Goal: Check status: Check status

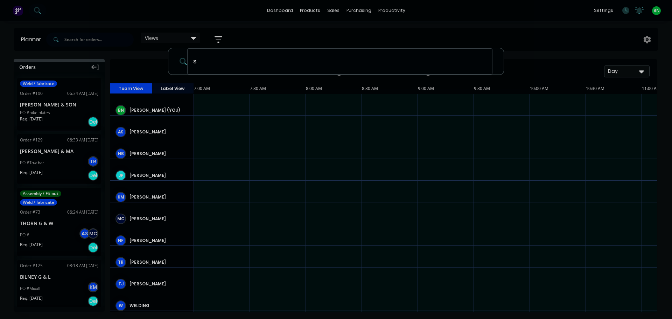
scroll to position [0, 0]
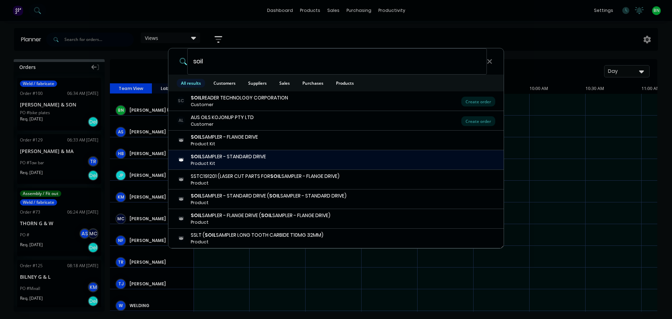
type input "soil"
click at [243, 158] on div "SOIL SAMPLER - STANDARD DRIVE" at bounding box center [228, 156] width 75 height 7
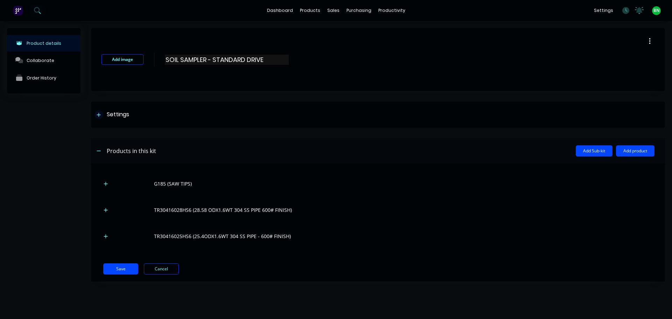
click at [98, 115] on icon at bounding box center [99, 115] width 4 height 4
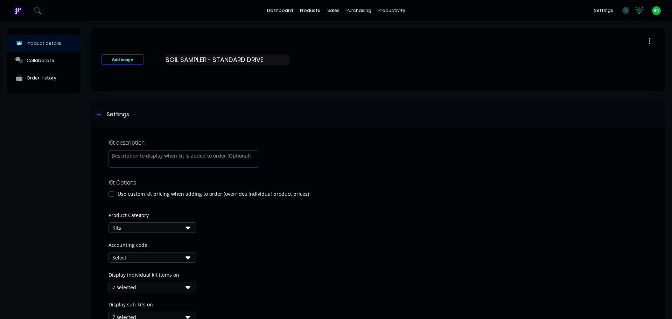
click at [101, 112] on div at bounding box center [98, 114] width 9 height 9
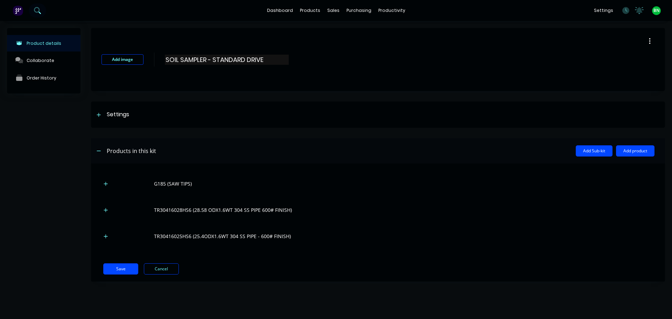
click at [36, 9] on icon at bounding box center [37, 10] width 7 height 7
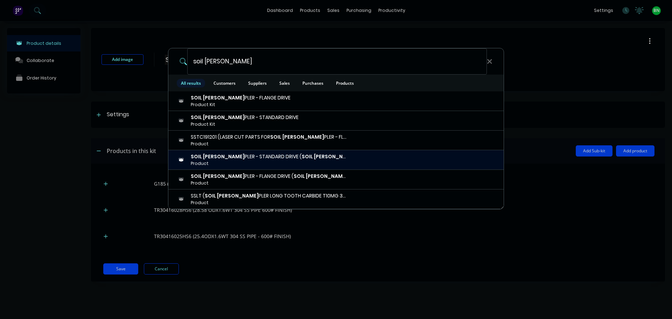
type input "soil [PERSON_NAME]"
click at [226, 159] on div "SOIL [PERSON_NAME] PLER - STANDARD DRIVE ( SOIL [PERSON_NAME] PLER - STANDARD D…" at bounding box center [269, 156] width 157 height 7
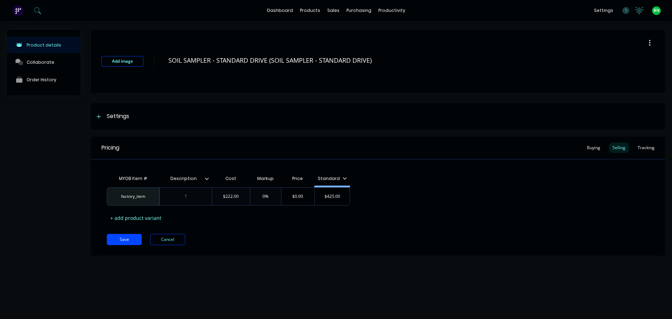
type textarea "x"
drag, startPoint x: 430, startPoint y: 201, endPoint x: 512, endPoint y: 85, distance: 142.5
click at [432, 198] on div "factory_item $222.00 0% $0.00 $425.00" at bounding box center [378, 196] width 542 height 18
click at [281, 264] on div "Add image SOIL SAMPLER - STANDARD DRIVE (SOIL SAMPLER - STANDARD DRIVE) Setting…" at bounding box center [378, 148] width 574 height 236
click at [161, 240] on button "Cancel" at bounding box center [167, 239] width 35 height 11
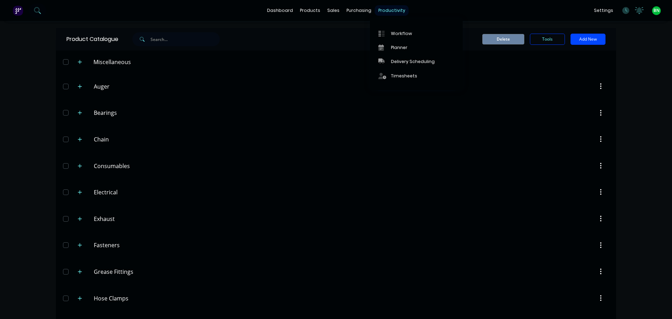
click at [396, 10] on div "productivity" at bounding box center [392, 10] width 34 height 10
click at [399, 74] on div "Timesheets" at bounding box center [404, 76] width 26 height 6
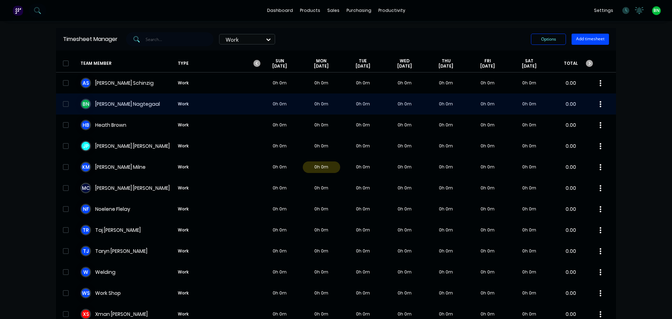
click at [120, 106] on div "B N [PERSON_NAME] Work 0h 0m 0h 0m 0h 0m 0h 0m 0h 0m 0h 0m 0h 0m 0.00" at bounding box center [336, 103] width 560 height 21
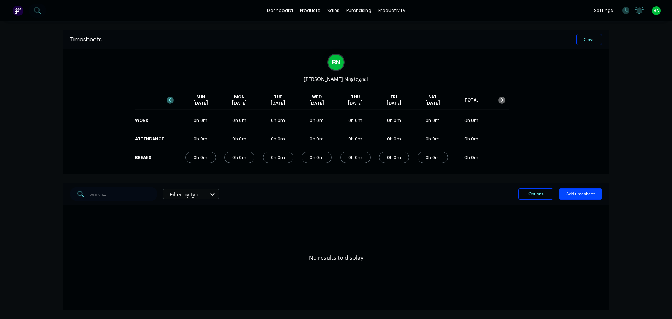
click at [172, 97] on icon "button" at bounding box center [170, 100] width 7 height 7
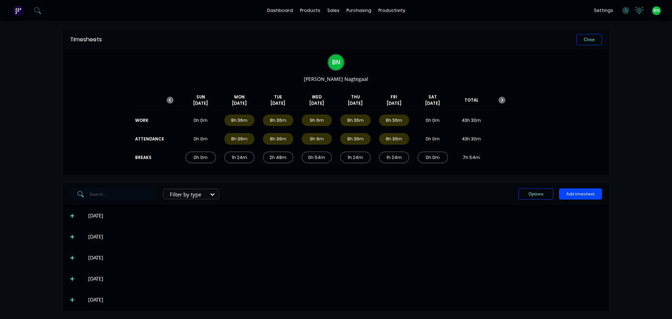
click at [71, 300] on icon at bounding box center [72, 299] width 5 height 5
click at [589, 41] on button "Close" at bounding box center [589, 39] width 26 height 11
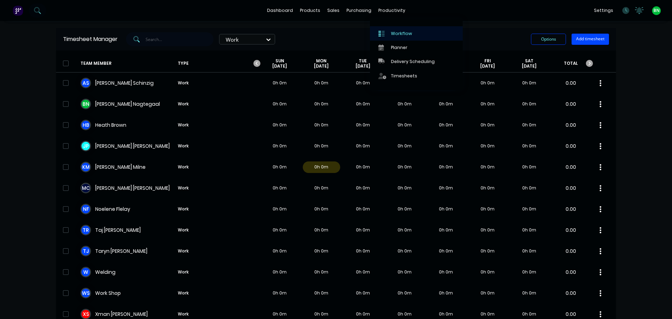
click at [392, 33] on div "Workflow" at bounding box center [401, 33] width 21 height 6
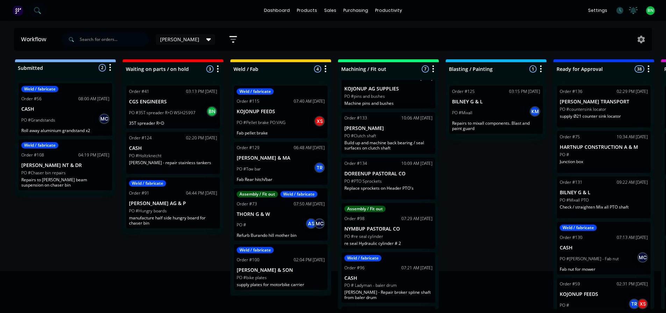
scroll to position [35, 0]
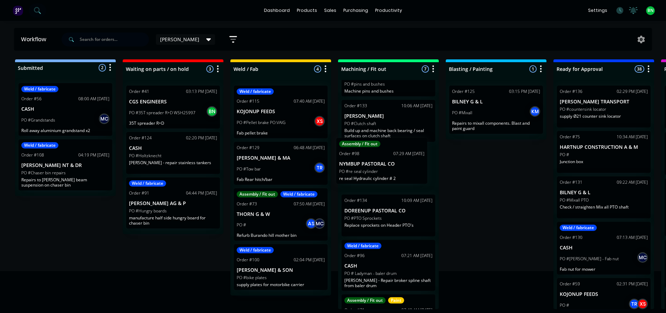
drag, startPoint x: 408, startPoint y: 220, endPoint x: 403, endPoint y: 161, distance: 59.7
click at [403, 161] on div "Machining Order #103 03:31 PM [DATE] KOJONUP AG SUPPLIES PO #pins and bushes Ma…" at bounding box center [388, 194] width 101 height 229
click at [487, 195] on div "Submitted 2 Status colour #273444 hex #273444 Save Cancel Summaries Total order…" at bounding box center [527, 184] width 1065 height 250
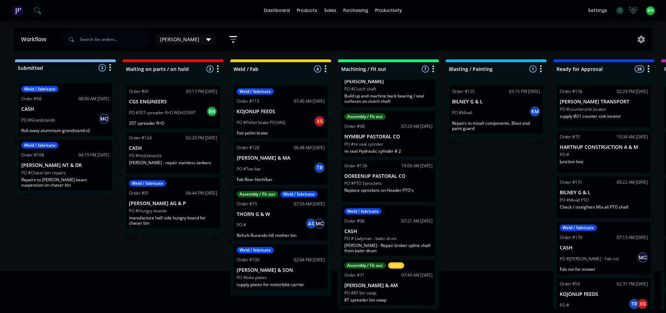
scroll to position [70, 0]
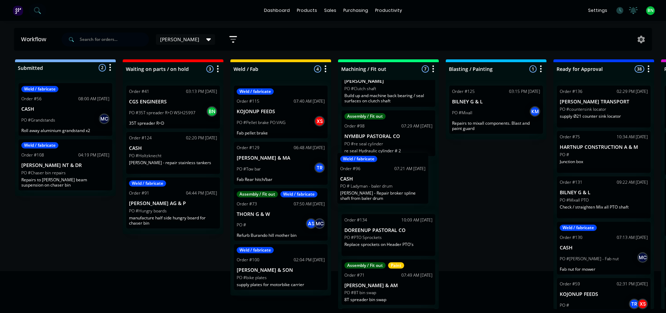
drag, startPoint x: 405, startPoint y: 238, endPoint x: 401, endPoint y: 182, distance: 56.1
click at [401, 182] on div "Machining Order #103 03:31 PM [DATE] KOJONUP AG SUPPLIES PO #pins and bushes Ma…" at bounding box center [388, 194] width 101 height 229
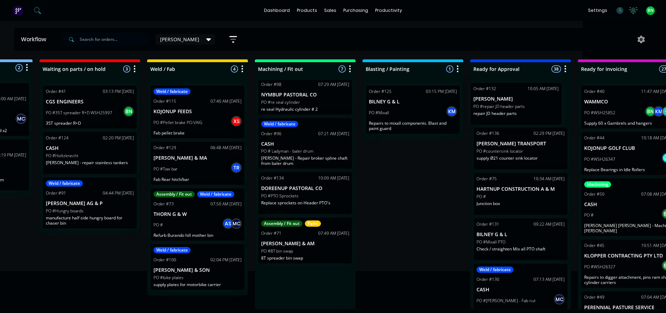
scroll to position [1, 88]
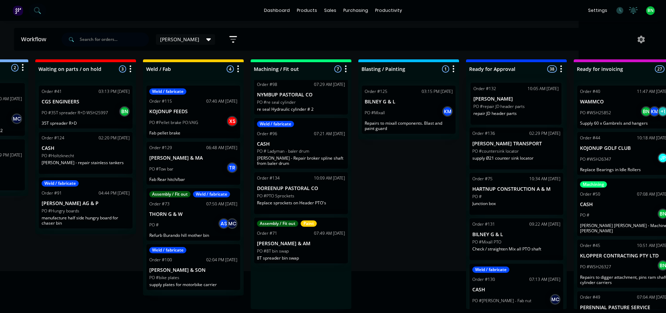
drag, startPoint x: 402, startPoint y: 289, endPoint x: 534, endPoint y: 104, distance: 227.5
click at [534, 104] on div "Submitted 2 Status colour #273444 hex #273444 Save Cancel Summaries Total order…" at bounding box center [439, 184] width 1065 height 250
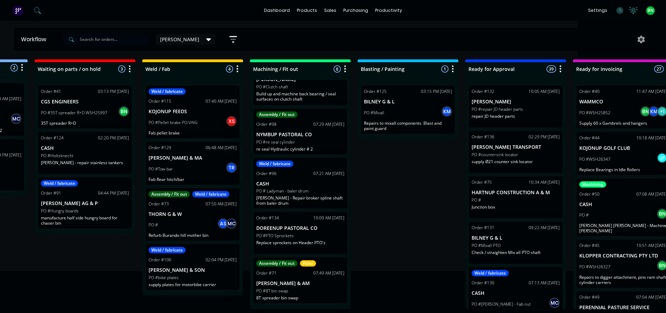
scroll to position [66, 0]
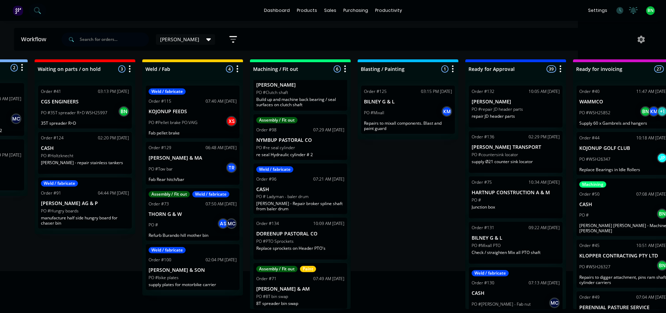
click at [420, 191] on div "Submitted 2 Status colour #273444 hex #273444 Save Cancel Summaries Total order…" at bounding box center [439, 184] width 1065 height 250
click at [438, 237] on div "Submitted 2 Status colour #273444 hex #273444 Save Cancel Summaries Total order…" at bounding box center [439, 184] width 1065 height 250
click at [507, 112] on p "PO #repair JD header parts" at bounding box center [497, 109] width 51 height 6
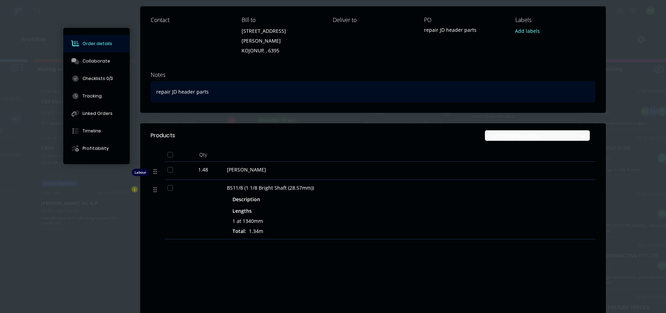
scroll to position [0, 0]
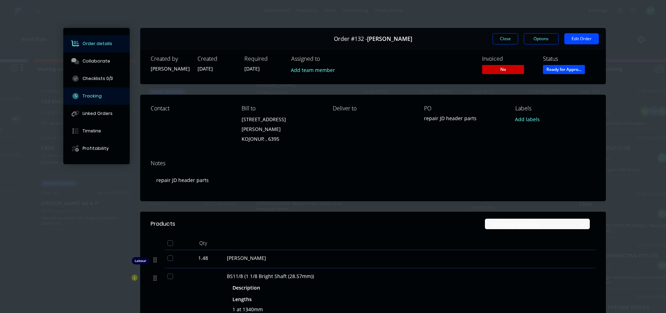
click at [79, 95] on button "Tracking" at bounding box center [96, 95] width 66 height 17
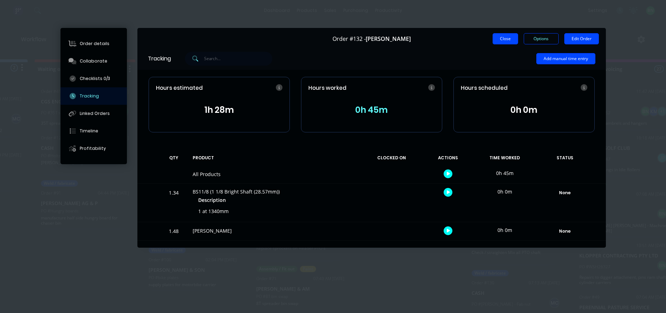
click at [513, 39] on button "Close" at bounding box center [506, 38] width 26 height 11
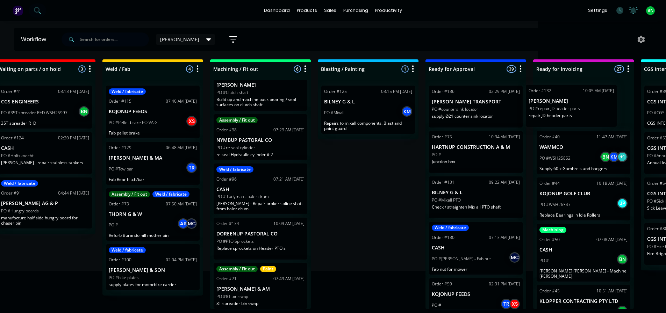
drag, startPoint x: 514, startPoint y: 108, endPoint x: 572, endPoint y: 105, distance: 58.2
click at [573, 105] on div "Submitted 2 Status colour #273444 hex #273444 Save Cancel Summaries Total order…" at bounding box center [399, 184] width 1065 height 250
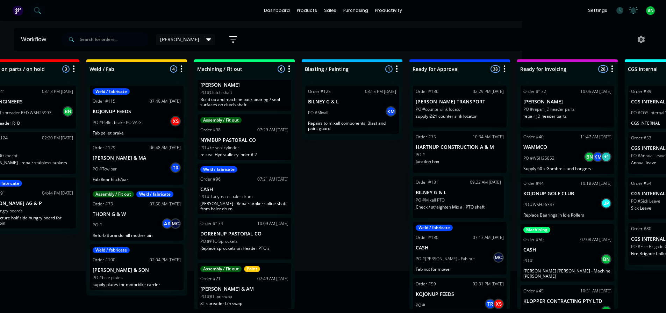
scroll to position [0, 144]
drag, startPoint x: 460, startPoint y: 197, endPoint x: 553, endPoint y: 107, distance: 130.1
click at [553, 107] on div "Submitted 2 Status colour #273444 hex #273444 Save Cancel Summaries Total order…" at bounding box center [382, 184] width 1065 height 250
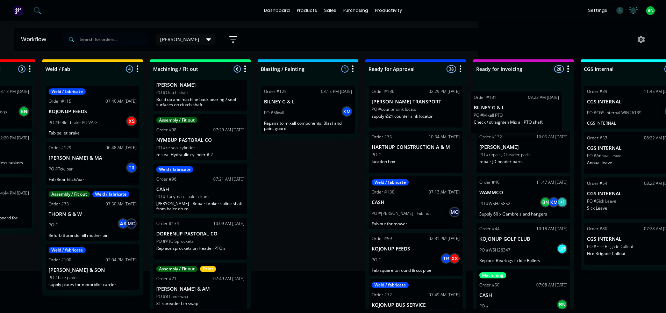
scroll to position [0, 191]
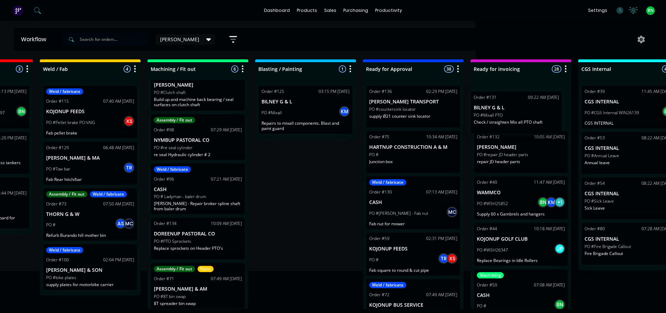
drag, startPoint x: 439, startPoint y: 196, endPoint x: 500, endPoint y: 111, distance: 104.8
click at [500, 111] on div "Submitted 2 Status colour #273444 hex #273444 Save Cancel Summaries Total order…" at bounding box center [336, 184] width 1065 height 250
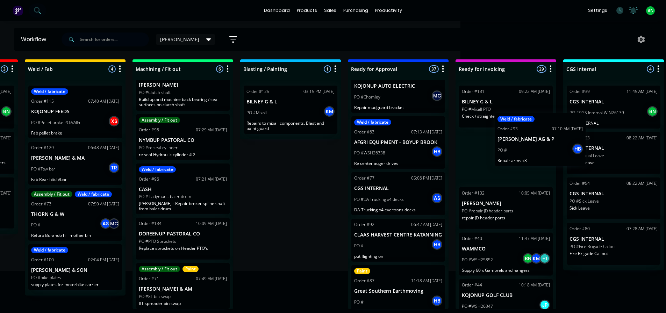
scroll to position [0, 209]
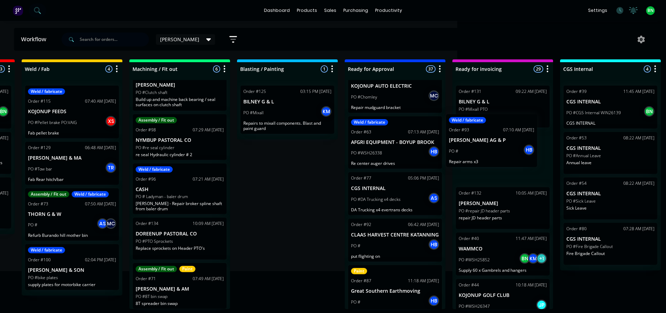
drag, startPoint x: 413, startPoint y: 217, endPoint x: 505, endPoint y: 148, distance: 114.5
click at [505, 148] on div "Submitted 2 Status colour #273444 hex #273444 Save Cancel Summaries Total order…" at bounding box center [318, 184] width 1065 height 250
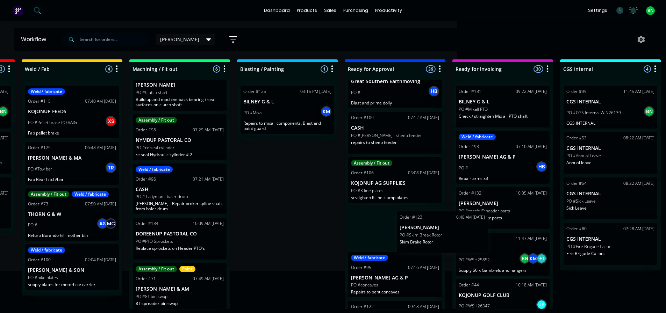
scroll to position [1, 209]
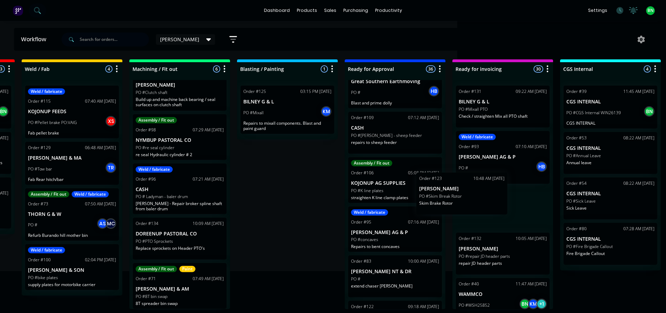
drag, startPoint x: 396, startPoint y: 248, endPoint x: 468, endPoint y: 201, distance: 86.6
click at [468, 201] on div "Submitted 2 Status colour #273444 hex #273444 Save Cancel Summaries Total order…" at bounding box center [318, 184] width 1065 height 250
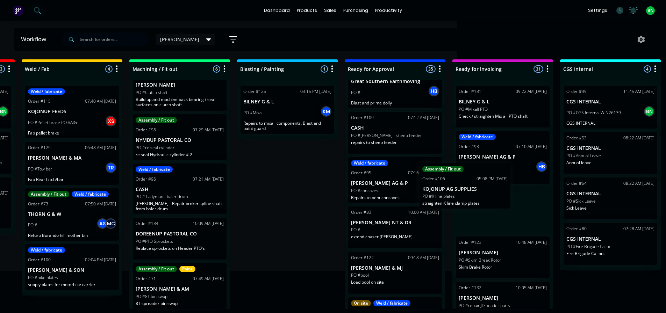
drag, startPoint x: 406, startPoint y: 203, endPoint x: 484, endPoint y: 194, distance: 78.5
click at [484, 194] on div "Submitted 2 Status colour #273444 hex #273444 Save Cancel Summaries Total order…" at bounding box center [318, 184] width 1065 height 250
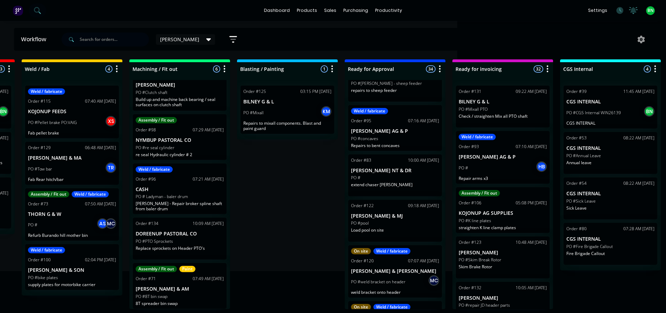
scroll to position [770, 0]
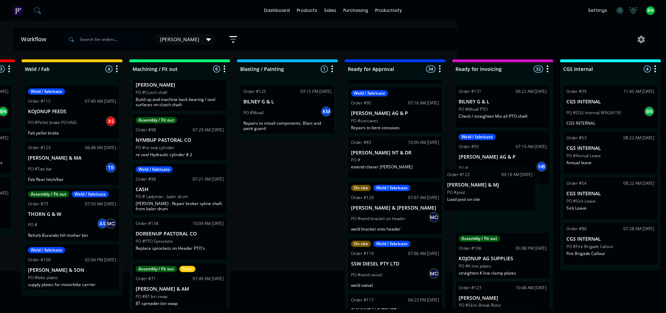
drag, startPoint x: 401, startPoint y: 219, endPoint x: 510, endPoint y: 193, distance: 111.8
click at [510, 193] on div "Submitted 2 Status colour #273444 hex #273444 Save Cancel Summaries Total order…" at bounding box center [318, 184] width 1065 height 250
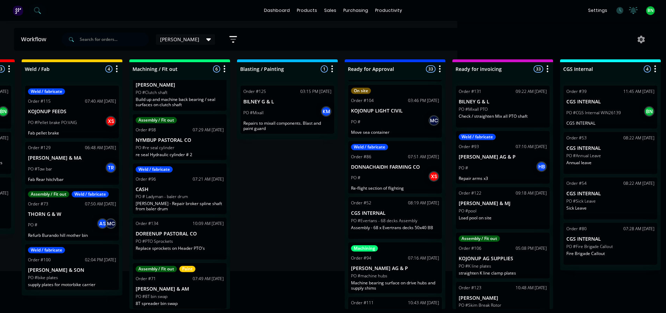
scroll to position [1189, 0]
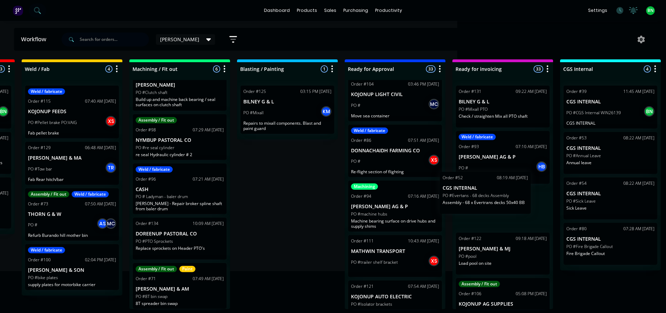
drag, startPoint x: 398, startPoint y: 216, endPoint x: 516, endPoint y: 193, distance: 120.4
click at [516, 193] on div "Submitted 2 Status colour #273444 hex #273444 Save Cancel Summaries Total order…" at bounding box center [318, 184] width 1065 height 250
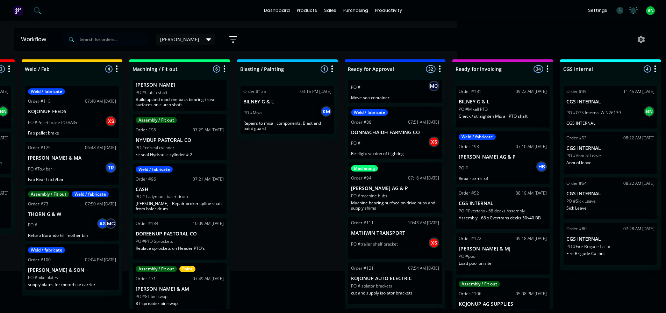
scroll to position [1224, 0]
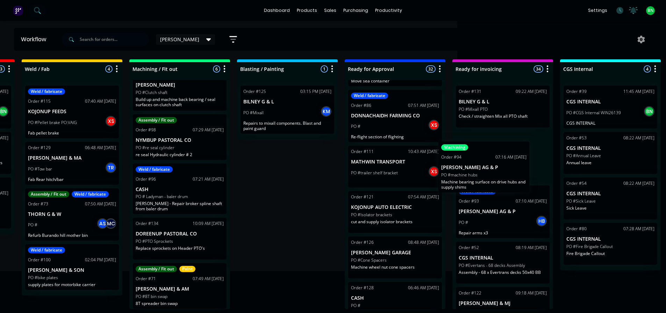
drag, startPoint x: 394, startPoint y: 193, endPoint x: 488, endPoint y: 177, distance: 95.6
click at [488, 177] on div "Submitted 2 Status colour #273444 hex #273444 Save Cancel Summaries Total order…" at bounding box center [318, 184] width 1065 height 250
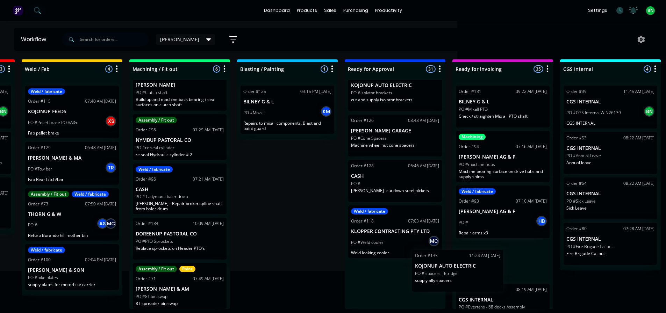
scroll to position [4, 0]
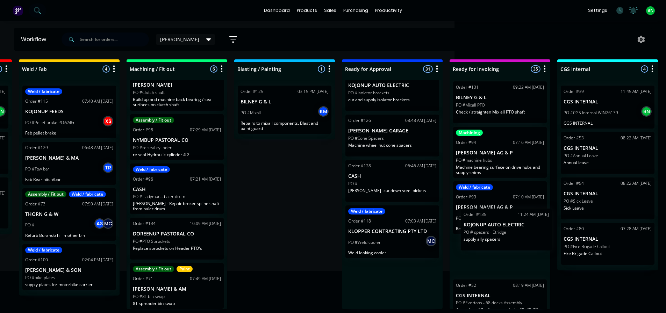
drag, startPoint x: 386, startPoint y: 290, endPoint x: 502, endPoint y: 232, distance: 129.1
click at [502, 232] on div "Submitted 2 Status colour #273444 hex #273444 Save Cancel Summaries Total order…" at bounding box center [315, 184] width 1065 height 250
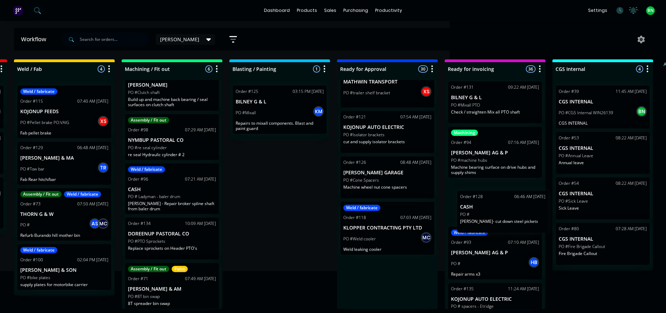
scroll to position [1, 218]
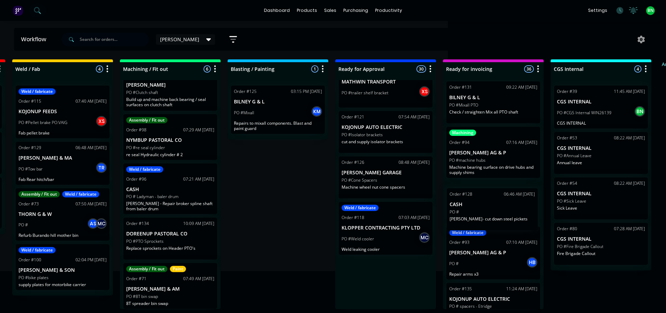
drag, startPoint x: 392, startPoint y: 235, endPoint x: 483, endPoint y: 216, distance: 92.1
click at [484, 215] on div "Submitted 2 Status colour #273444 hex #273444 Save Cancel Summaries Total order…" at bounding box center [308, 184] width 1065 height 250
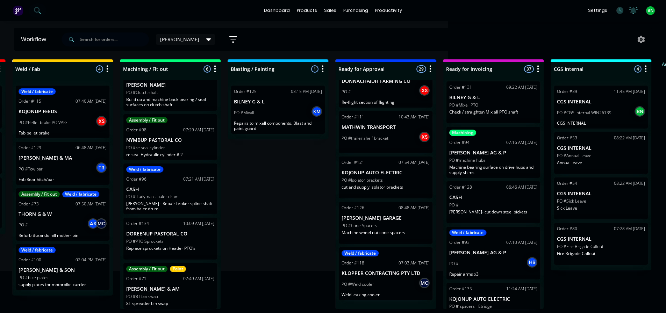
scroll to position [1265, 0]
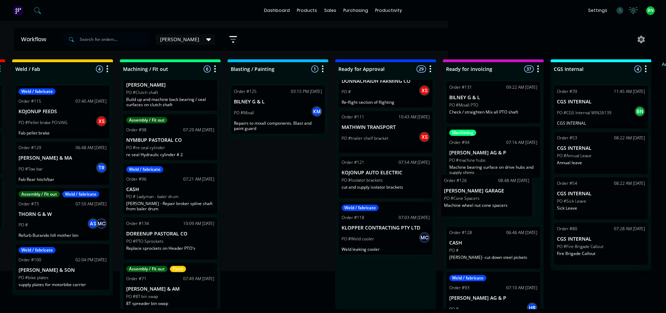
drag, startPoint x: 390, startPoint y: 231, endPoint x: 476, endPoint y: 192, distance: 94.6
click at [476, 192] on div "Submitted 2 Status colour #273444 hex #273444 Save Cancel Summaries Total order…" at bounding box center [308, 184] width 1065 height 250
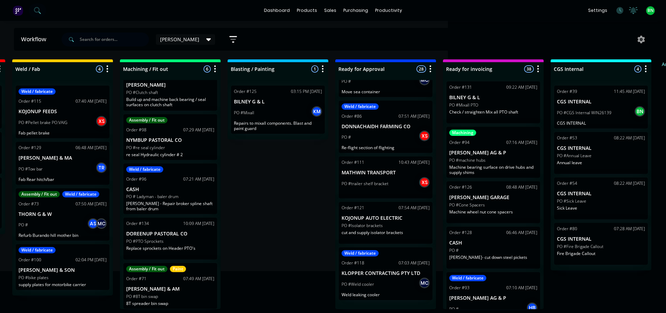
scroll to position [1219, 0]
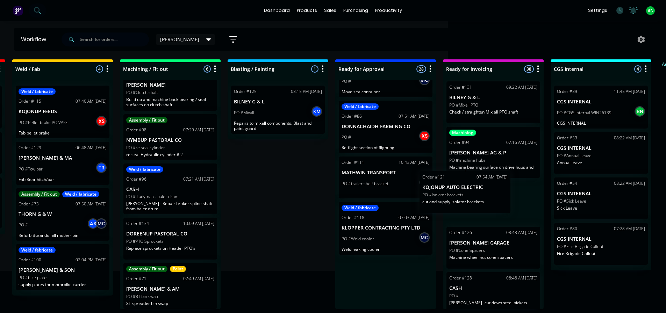
drag, startPoint x: 389, startPoint y: 234, endPoint x: 476, endPoint y: 191, distance: 96.5
click at [476, 191] on div "Submitted 2 Status colour #273444 hex #273444 Save Cancel Summaries Total order…" at bounding box center [308, 184] width 1065 height 250
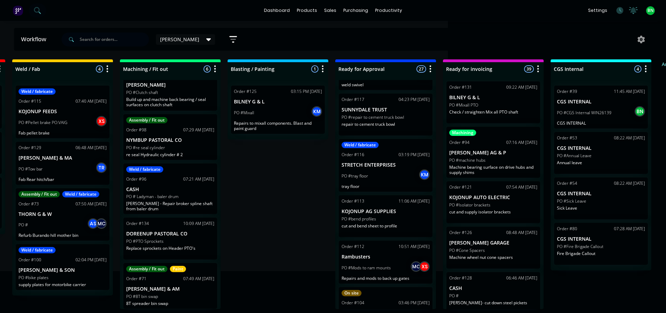
scroll to position [964, 0]
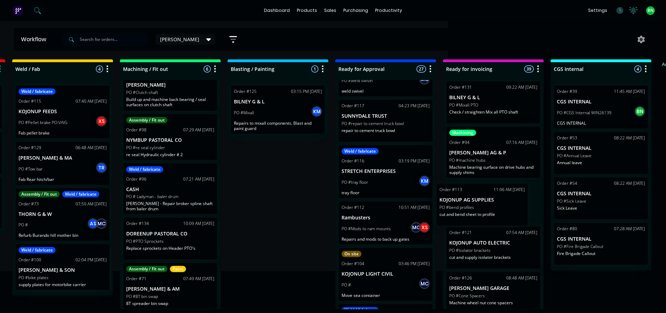
drag, startPoint x: 386, startPoint y: 241, endPoint x: 488, endPoint y: 210, distance: 106.4
click at [488, 210] on div "Submitted 2 Status colour #273444 hex #273444 Save Cancel Summaries Total order…" at bounding box center [308, 184] width 1065 height 250
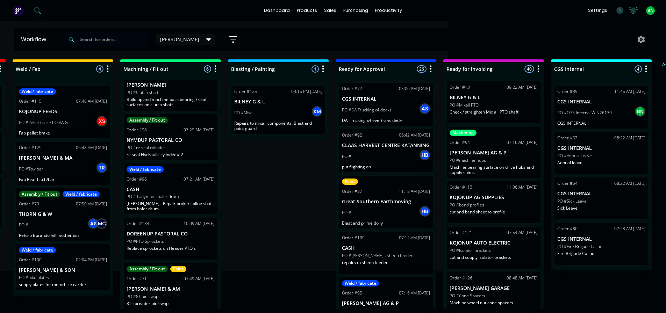
scroll to position [0, 0]
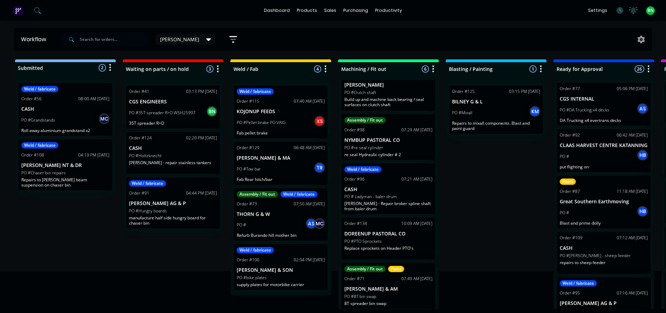
drag, startPoint x: 283, startPoint y: 224, endPoint x: 155, endPoint y: 223, distance: 127.7
click at [402, 93] on div "PO #Clutch shaft" at bounding box center [389, 93] width 88 height 6
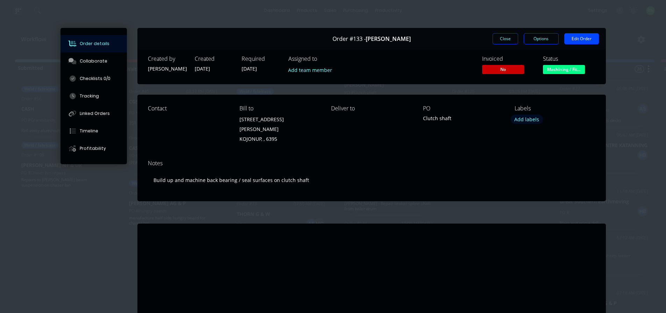
click at [528, 120] on button "Add labels" at bounding box center [527, 119] width 32 height 9
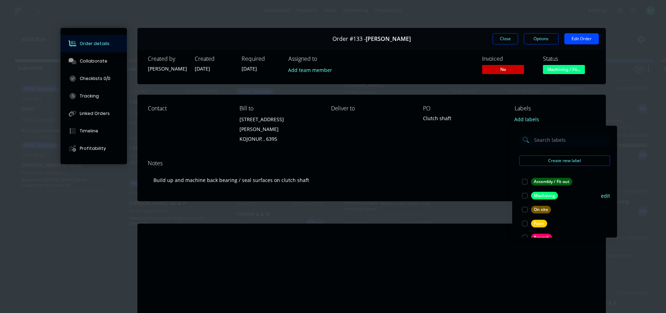
click at [526, 193] on div at bounding box center [525, 196] width 14 height 14
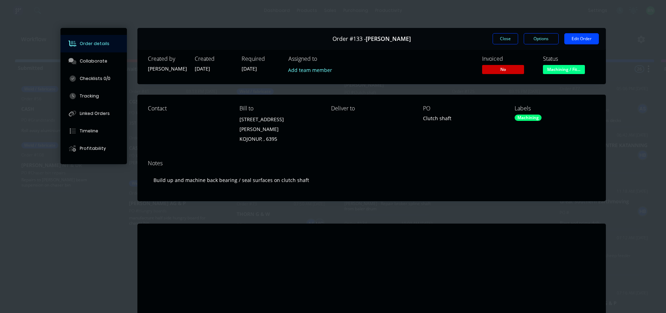
click at [494, 143] on div "Contact Bill to [STREET_ADDRESS][PERSON_NAME] Deliver to PO Clutch shaft Labels…" at bounding box center [371, 125] width 469 height 60
click at [511, 37] on button "Close" at bounding box center [506, 38] width 26 height 11
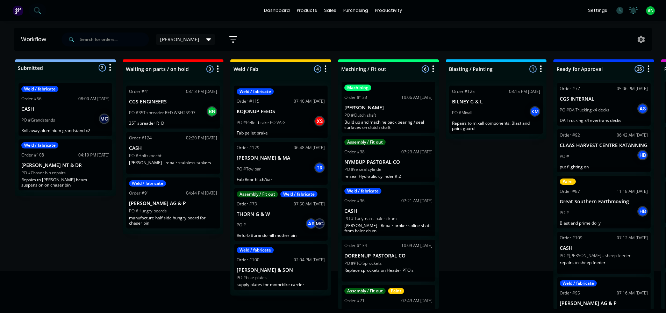
scroll to position [70, 0]
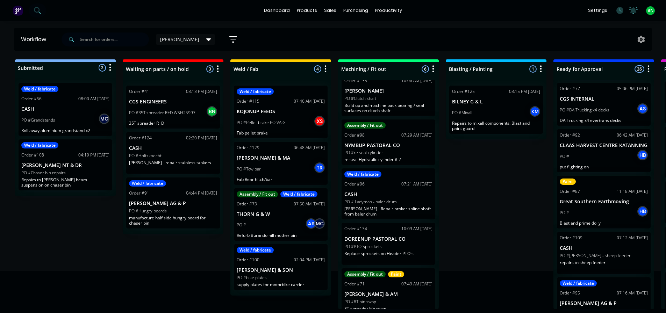
click at [400, 210] on p "[PERSON_NAME] - Repair broker spline shaft from baler drum" at bounding box center [389, 211] width 88 height 10
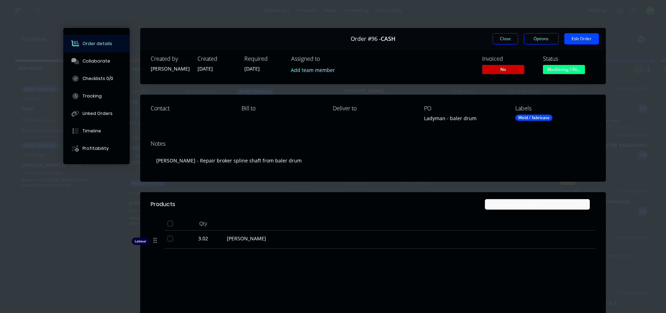
click at [544, 120] on div "Weld / fabricate" at bounding box center [534, 118] width 37 height 6
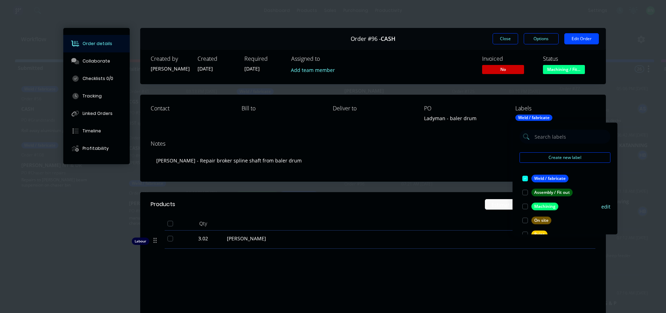
click at [526, 206] on div at bounding box center [525, 207] width 14 height 14
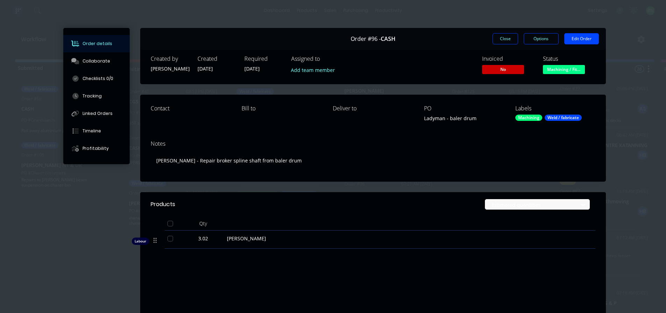
click at [478, 139] on div "Notes [PERSON_NAME] - Repair broker spline shaft from baler drum" at bounding box center [373, 158] width 466 height 47
click at [498, 37] on button "Close" at bounding box center [506, 38] width 26 height 11
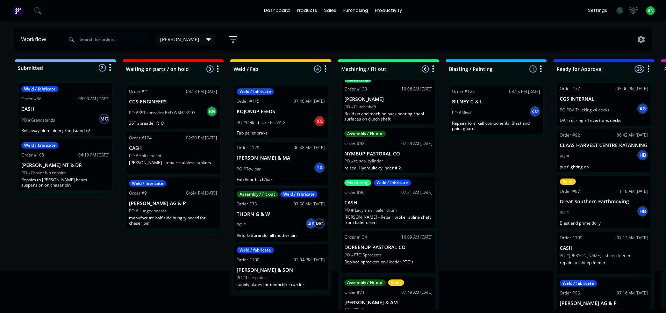
scroll to position [75, 0]
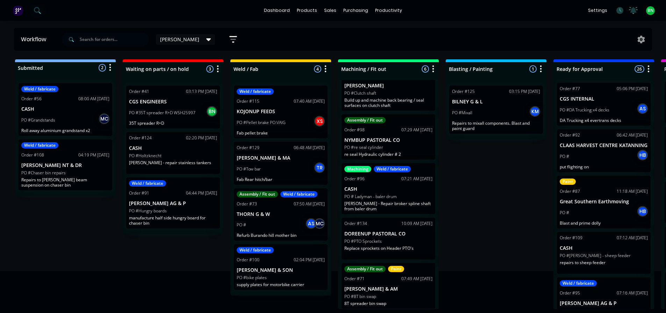
click at [403, 249] on div "Order #134 10:09 AM [DATE] DOREENUP PASTORAL CO PO #PTO Sprockets Replace sproc…" at bounding box center [389, 239] width 94 height 42
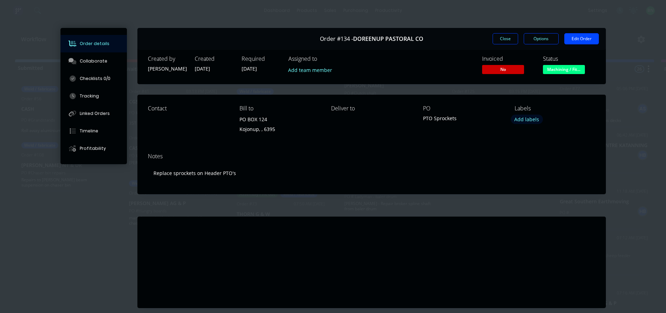
click at [521, 123] on button "Add labels" at bounding box center [527, 119] width 32 height 9
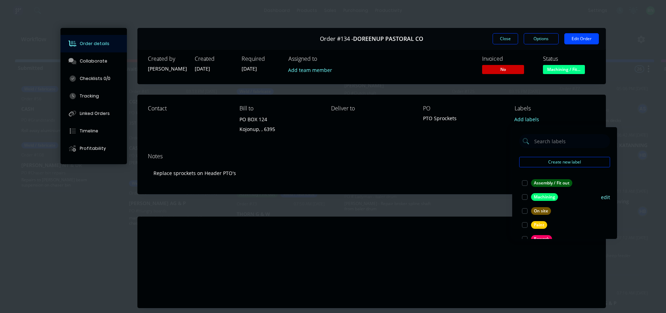
click at [525, 195] on div at bounding box center [525, 197] width 14 height 14
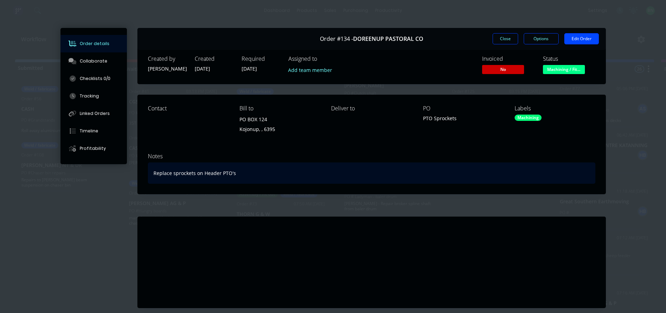
click at [466, 171] on div "Replace sprockets on Header PTO's" at bounding box center [372, 173] width 448 height 21
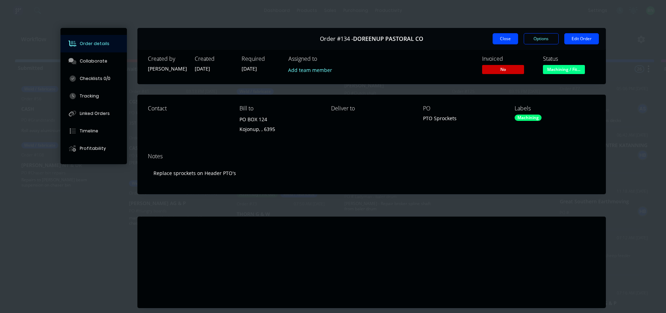
click at [501, 40] on button "Close" at bounding box center [506, 38] width 26 height 11
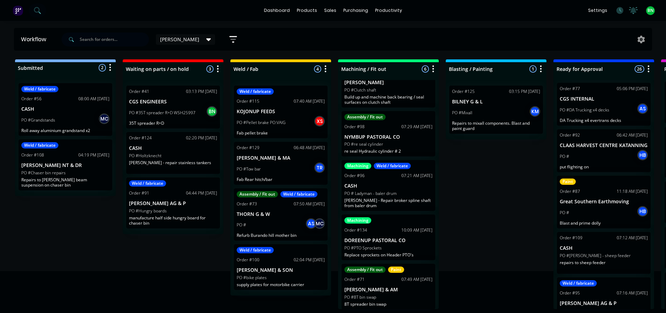
scroll to position [79, 0]
click at [393, 287] on p "[PERSON_NAME] & AM" at bounding box center [389, 290] width 88 height 6
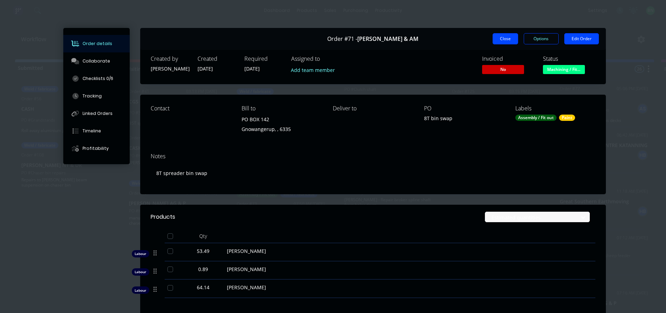
click at [494, 37] on button "Close" at bounding box center [506, 38] width 26 height 11
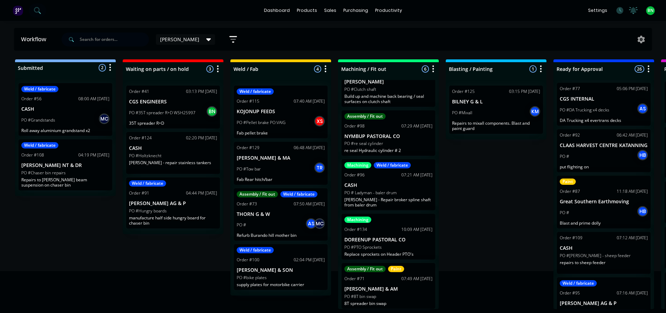
drag, startPoint x: 467, startPoint y: 220, endPoint x: 473, endPoint y: 206, distance: 14.9
click at [467, 220] on div "Submitted 2 Status colour #273444 hex #273444 Save Cancel Summaries Total order…" at bounding box center [527, 184] width 1065 height 250
drag, startPoint x: 203, startPoint y: 261, endPoint x: 141, endPoint y: 264, distance: 62.0
drag, startPoint x: 147, startPoint y: 256, endPoint x: 71, endPoint y: 250, distance: 76.1
click at [62, 240] on div "Submitted 2 Status colour #273444 hex #273444 Save Cancel Summaries Total order…" at bounding box center [527, 184] width 1065 height 250
